Goal: Task Accomplishment & Management: Manage account settings

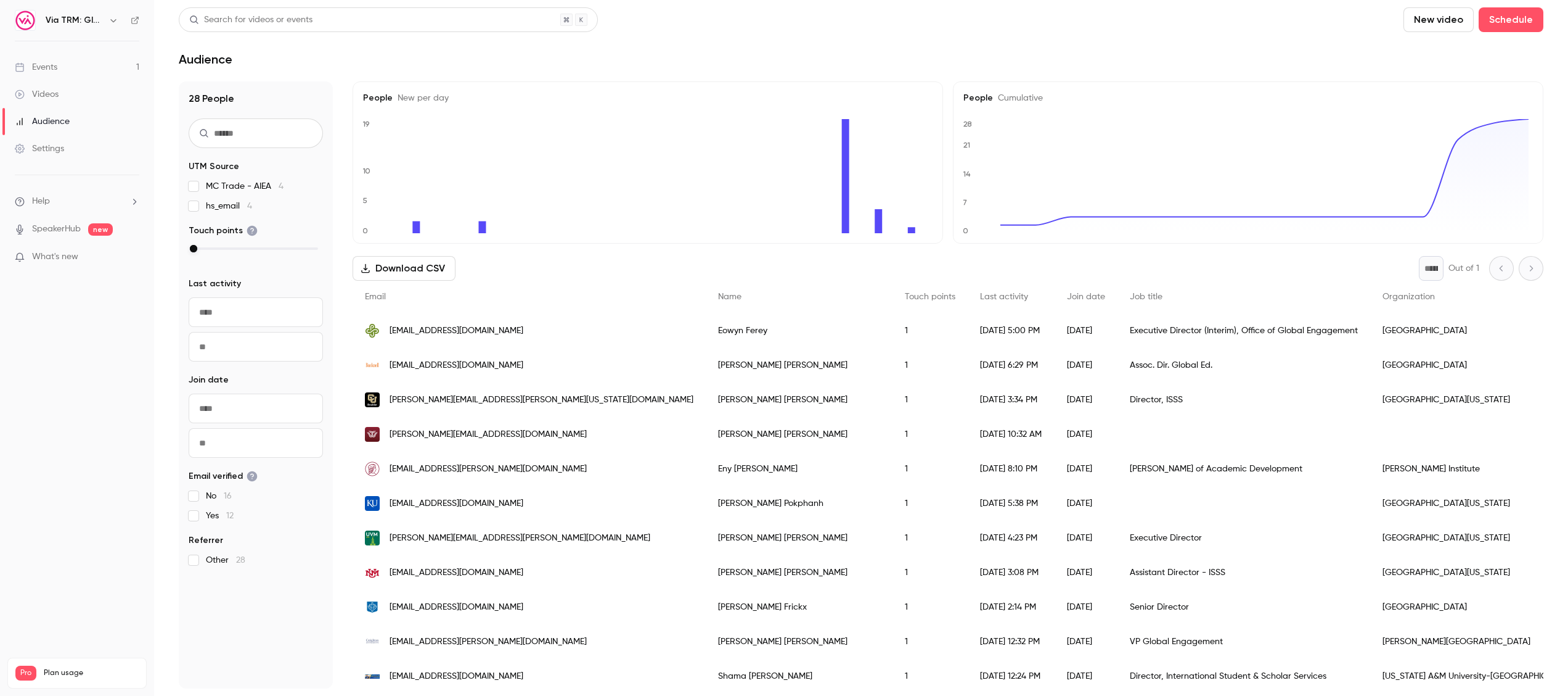
click at [80, 72] on link "Events 1" at bounding box center [77, 67] width 154 height 27
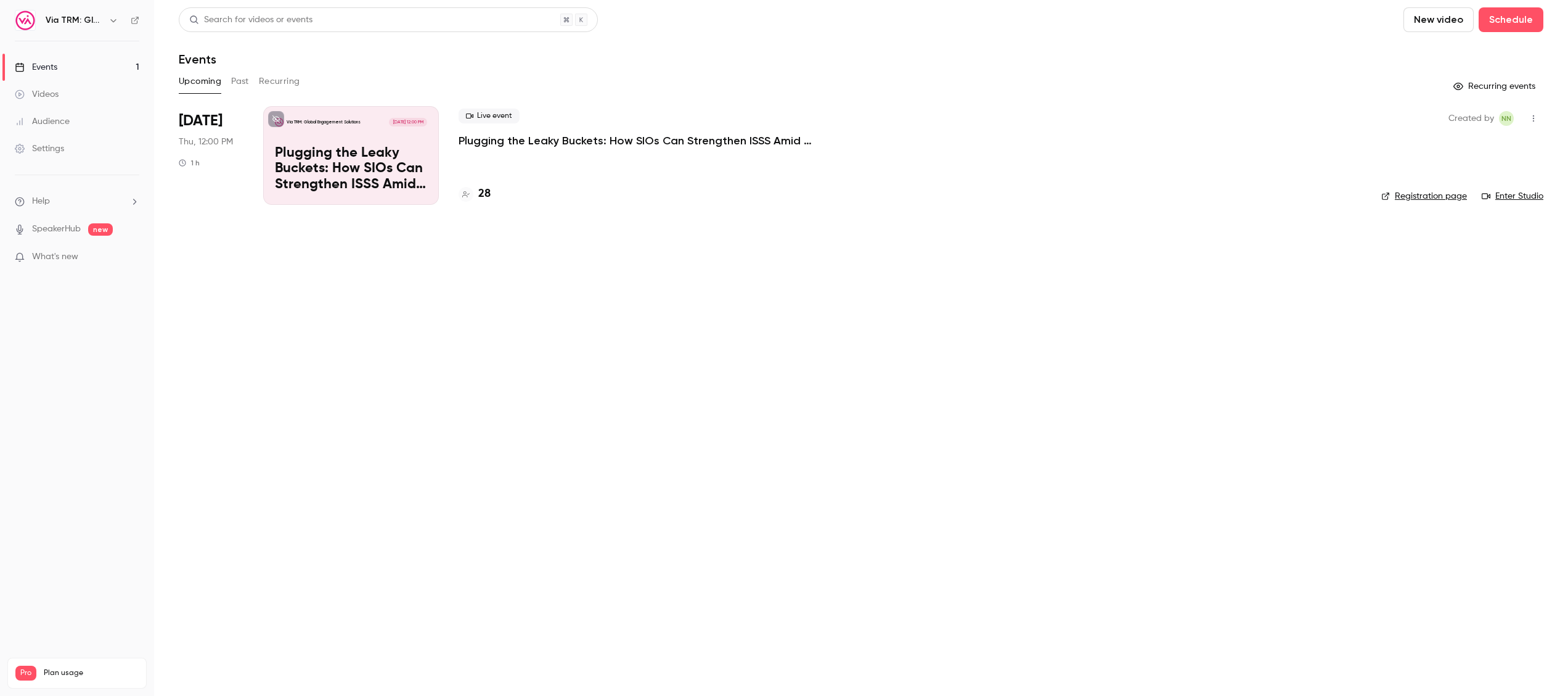
click at [550, 135] on p "Plugging the Leaky Buckets: How SIOs Can Strengthen ISSS Amid External Challeng…" at bounding box center [644, 141] width 370 height 14
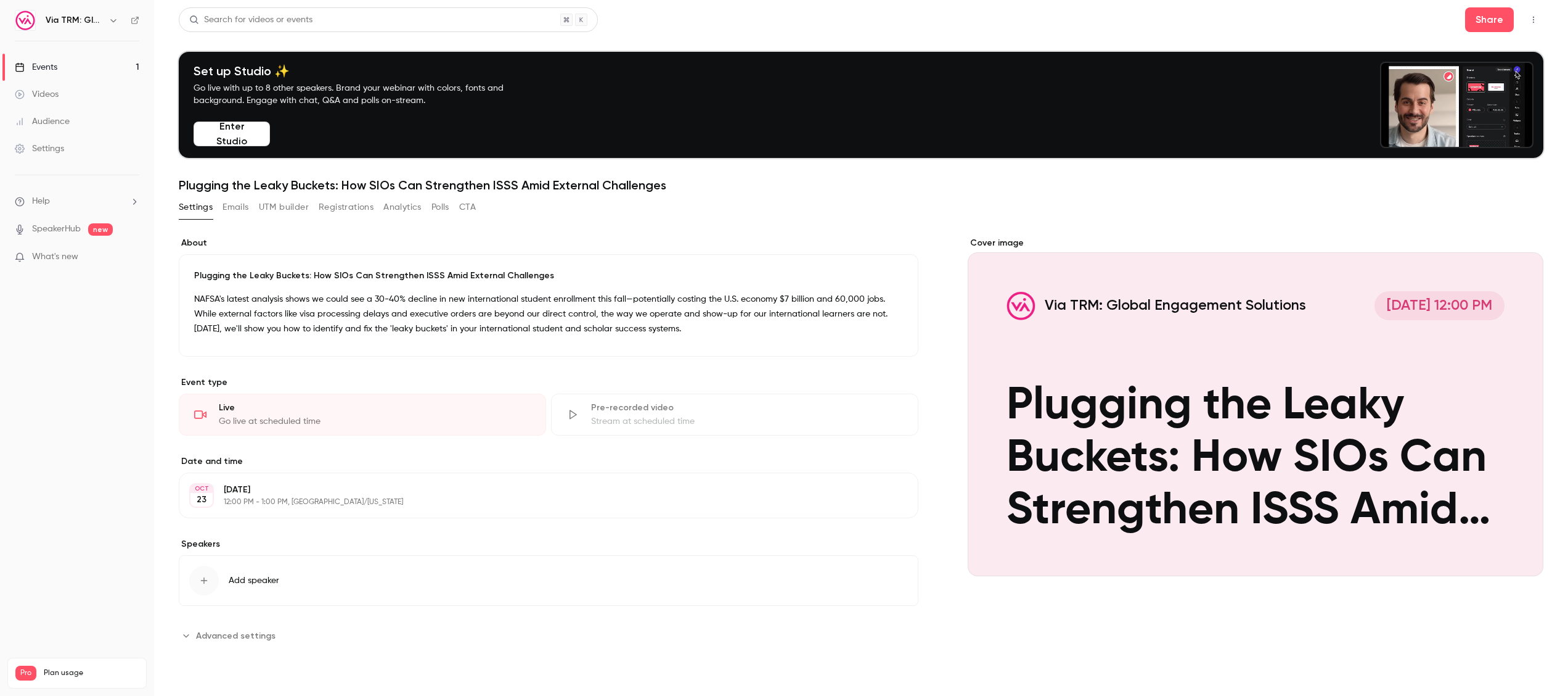
click at [187, 637] on icon "Advanced settings" at bounding box center [186, 635] width 10 height 10
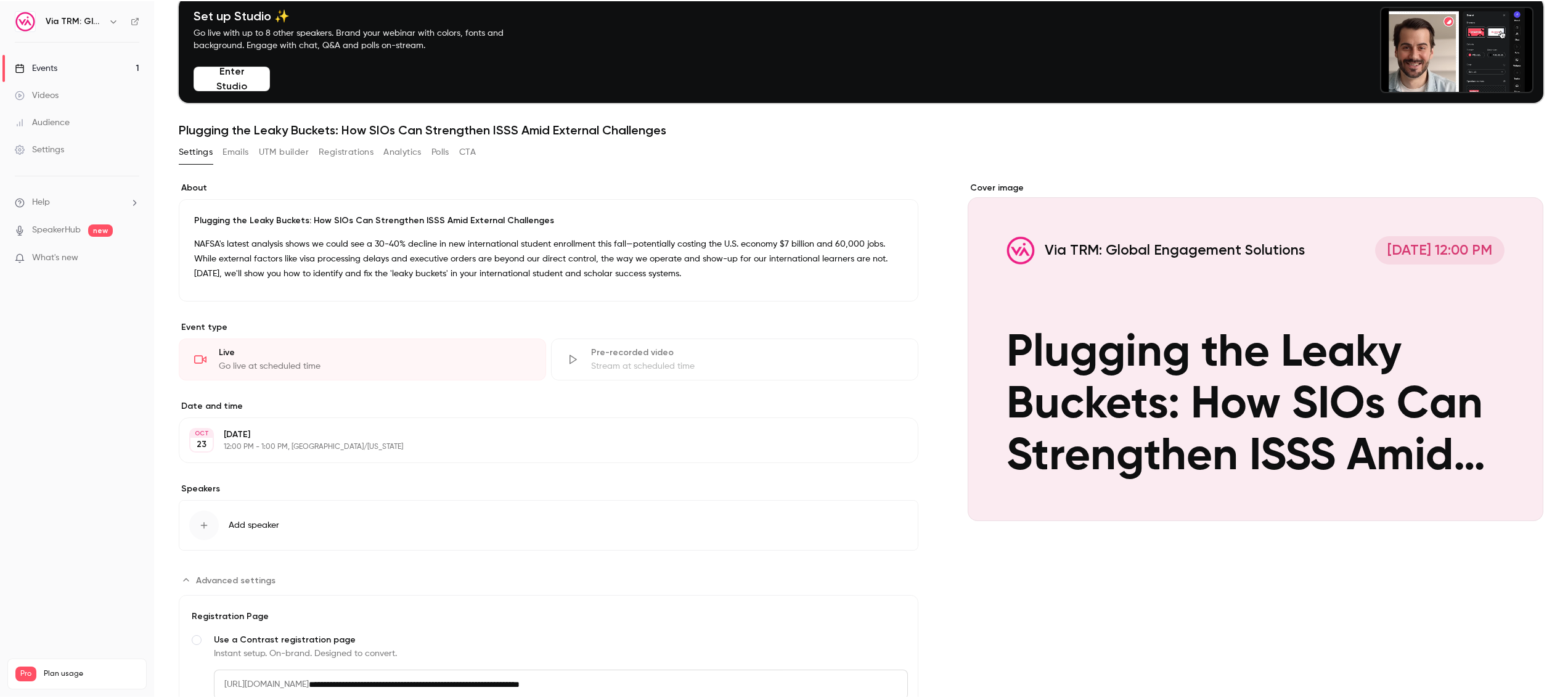
scroll to position [30, 0]
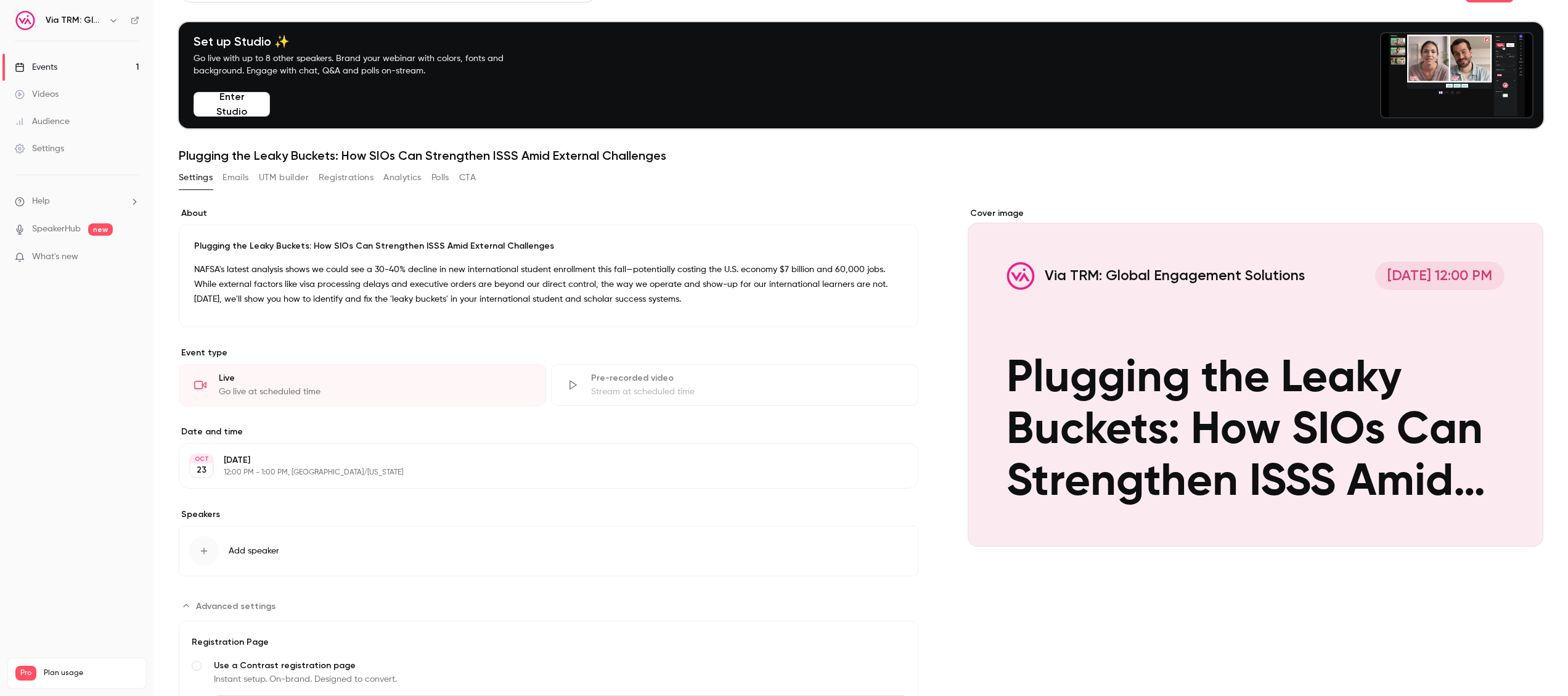
click at [1517, 516] on button "Via TRM: Global Engagement Solutions [DATE] 12:00 PM Plugging the Leaky Buckets…" at bounding box center [1522, 524] width 25 height 25
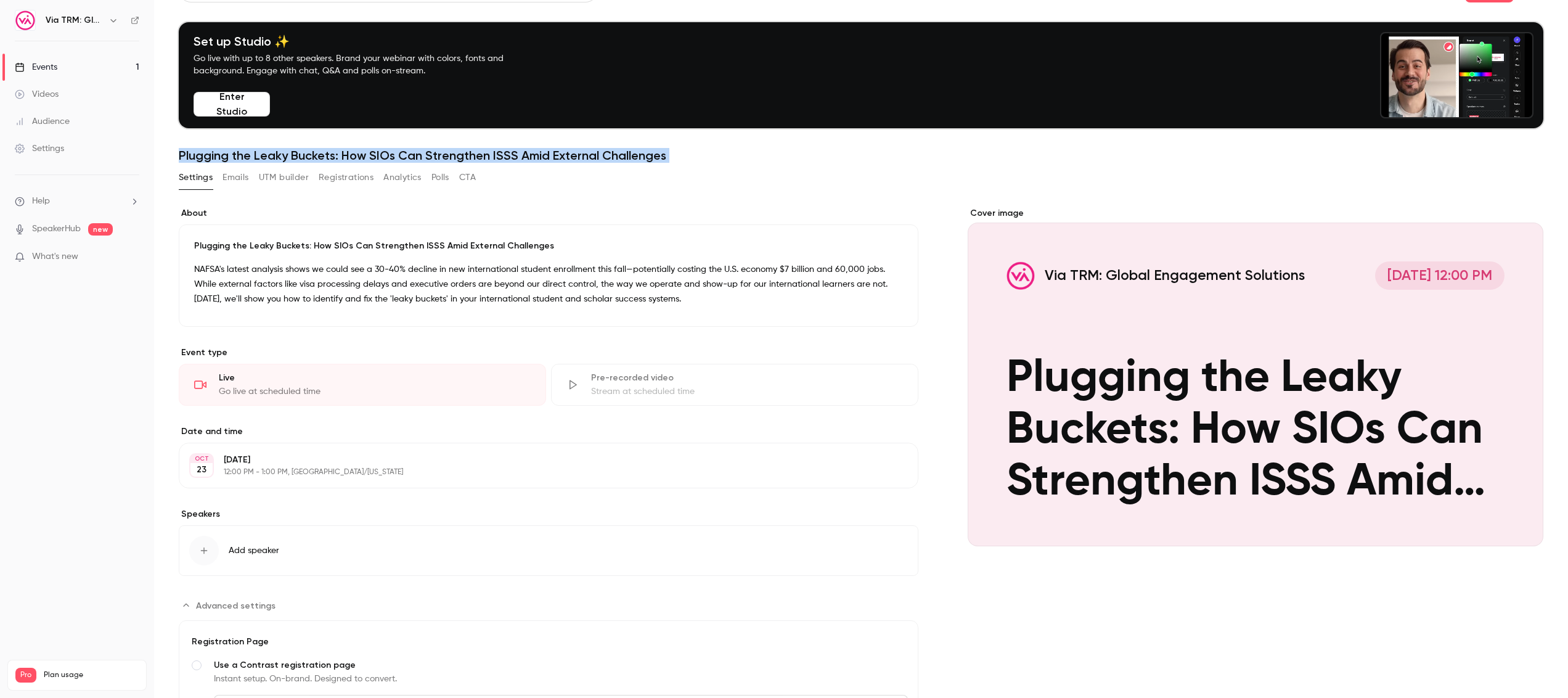
drag, startPoint x: 181, startPoint y: 151, endPoint x: 679, endPoint y: 169, distance: 498.3
click at [679, 169] on div "Search for videos or events Share Set up Studio ✨ Go live with up to 8 other sp…" at bounding box center [861, 430] width 1365 height 905
copy div "Plugging the Leaky Buckets: How SIOs Can Strengthen ISSS Amid External Challeng…"
